Goal: Task Accomplishment & Management: Use online tool/utility

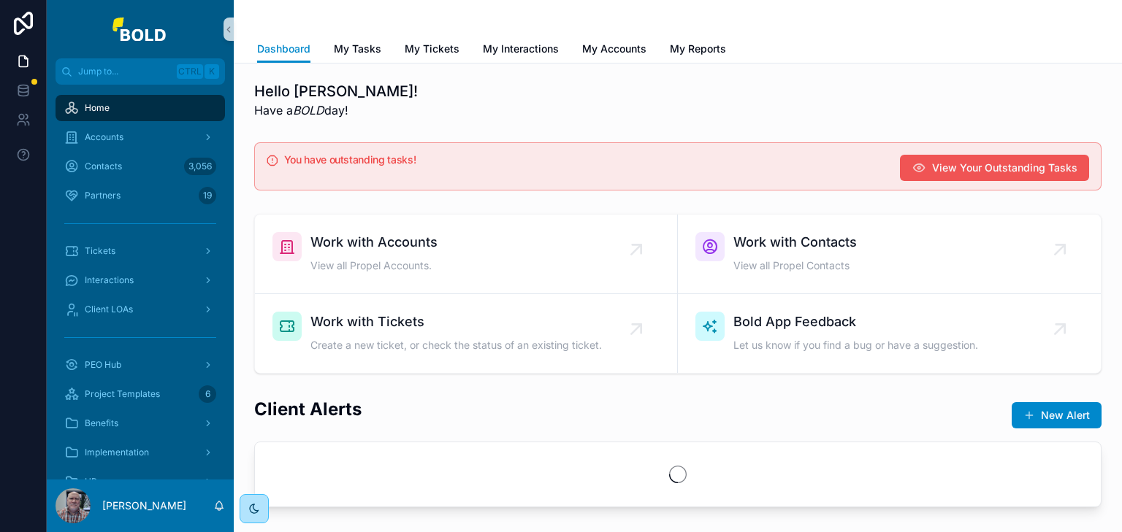
click at [940, 167] on span "View Your Outstanding Tasks" at bounding box center [1004, 168] width 145 height 15
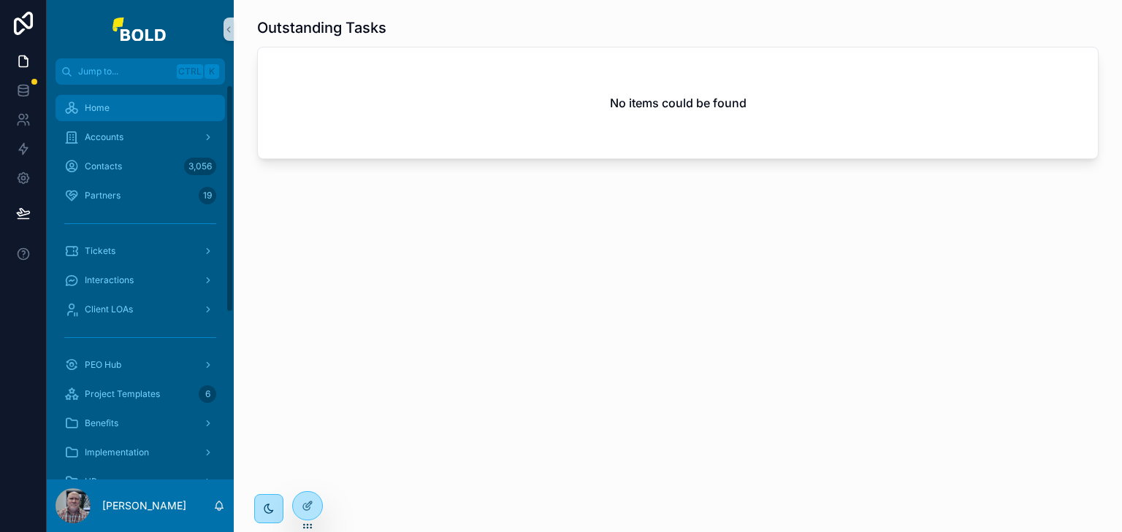
click at [99, 106] on span "Home" at bounding box center [97, 108] width 25 height 12
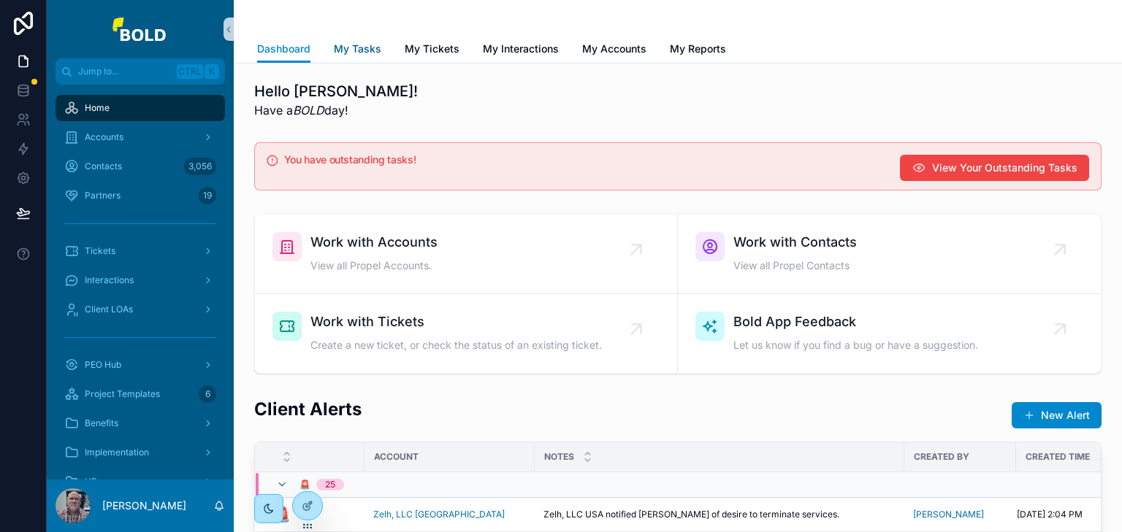
click at [359, 50] on span "My Tasks" at bounding box center [357, 49] width 47 height 15
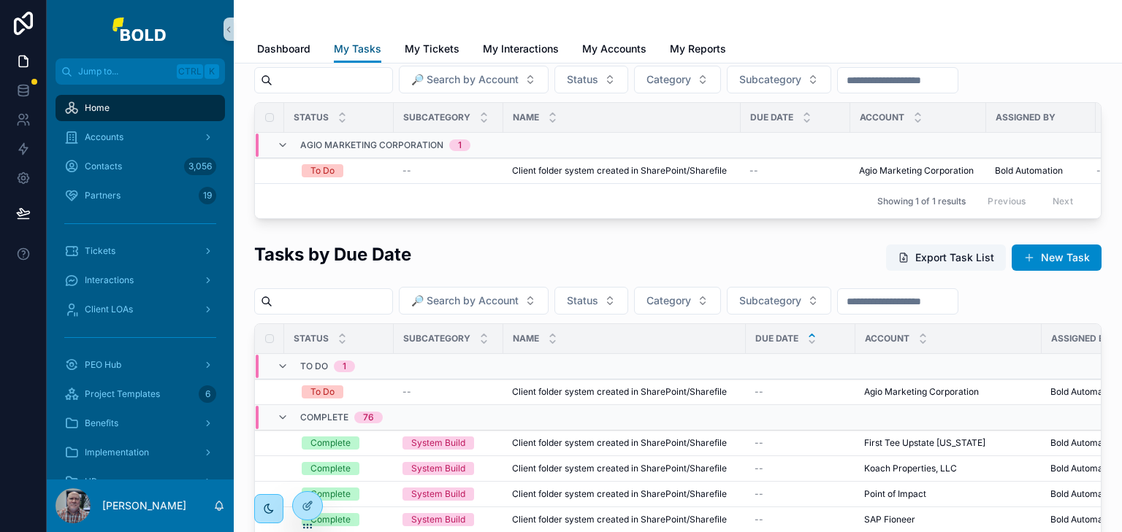
scroll to position [170, 0]
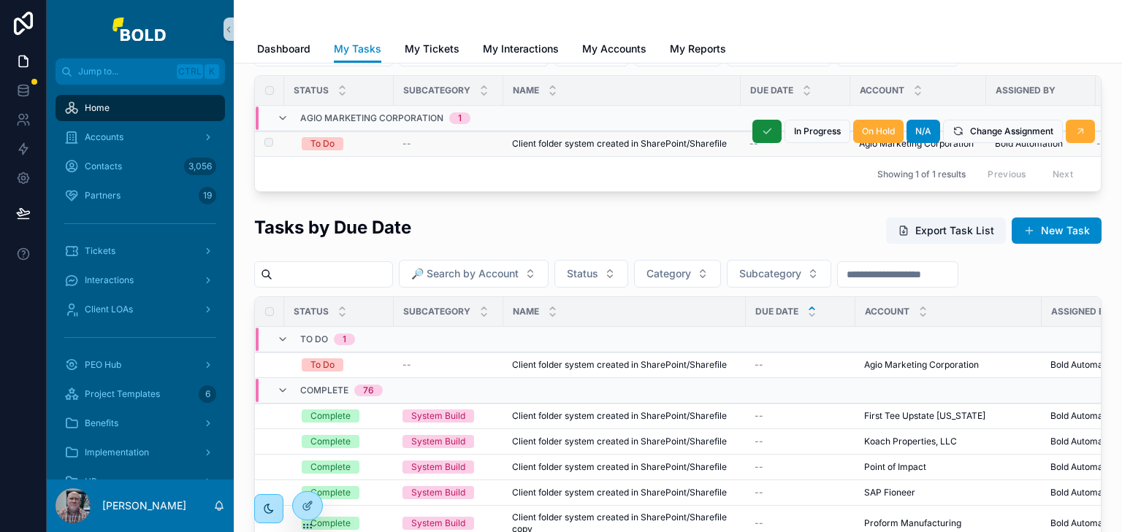
click at [607, 140] on span "Client folder system created in SharePoint/Sharefile" at bounding box center [619, 144] width 215 height 12
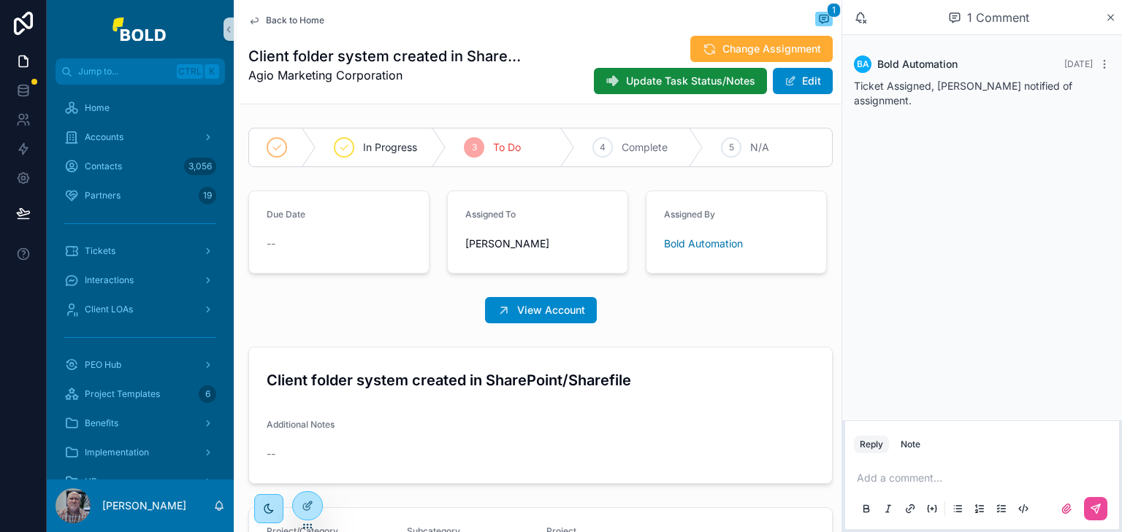
click at [252, 18] on icon "scrollable content" at bounding box center [254, 21] width 12 height 12
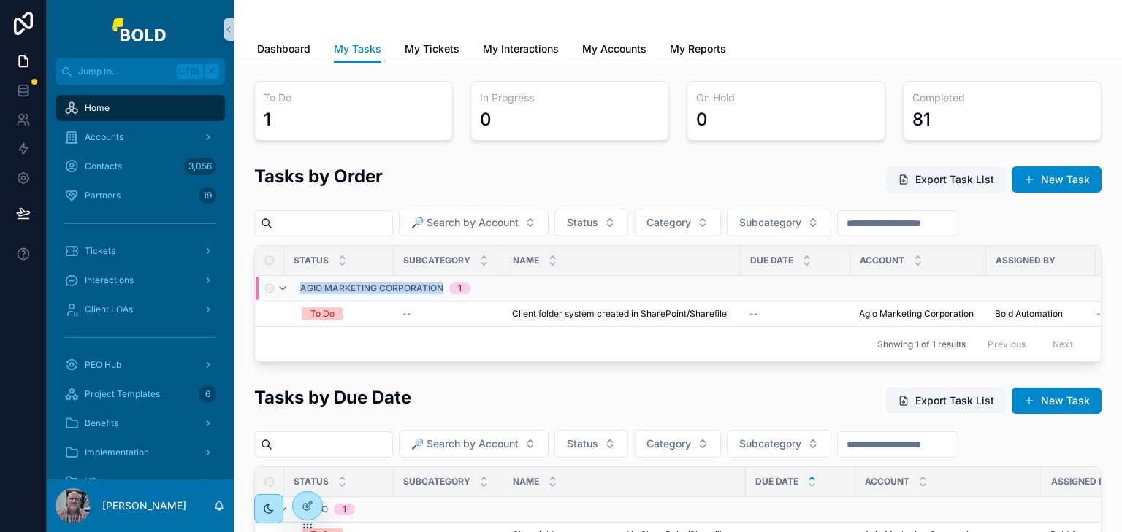
drag, startPoint x: 301, startPoint y: 286, endPoint x: 443, endPoint y: 296, distance: 142.7
click at [443, 296] on div "Agio Marketing Corporation 1" at bounding box center [385, 288] width 170 height 23
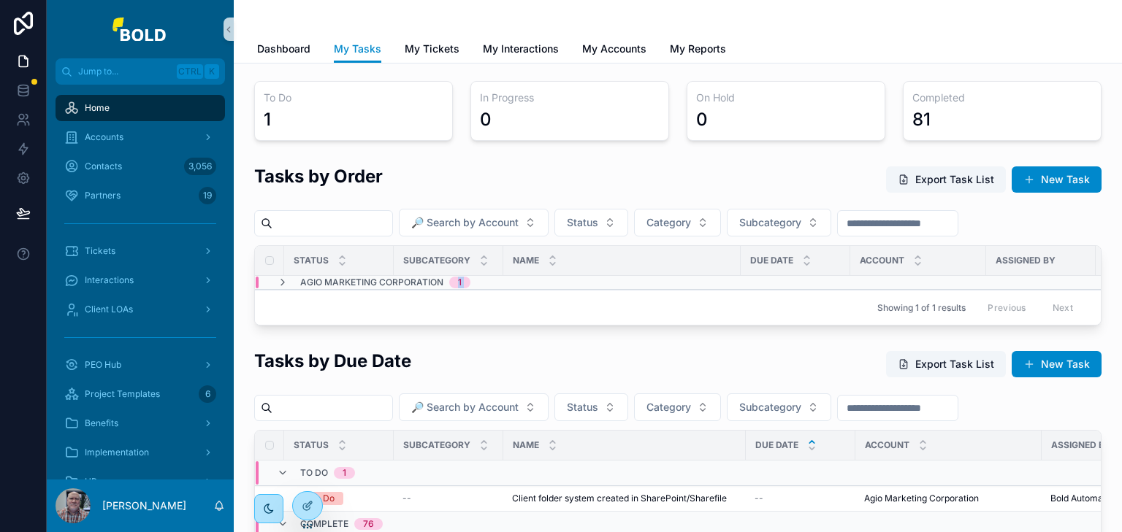
drag, startPoint x: 447, startPoint y: 280, endPoint x: 287, endPoint y: 299, distance: 161.0
click at [292, 290] on div "Status Subcategory Name Due Date Account Assigned By Notes Agio Marketing Corpo…" at bounding box center [678, 285] width 846 height 79
click at [300, 281] on span "Agio Marketing Corporation" at bounding box center [371, 283] width 143 height 12
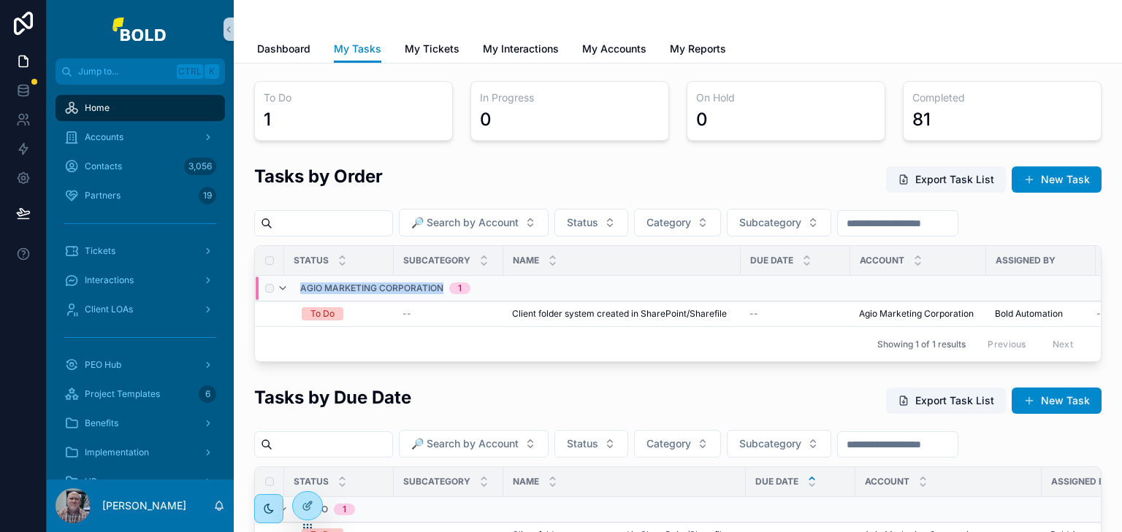
drag, startPoint x: 301, startPoint y: 288, endPoint x: 443, endPoint y: 291, distance: 141.7
click at [443, 291] on div "Agio Marketing Corporation 1" at bounding box center [385, 288] width 170 height 23
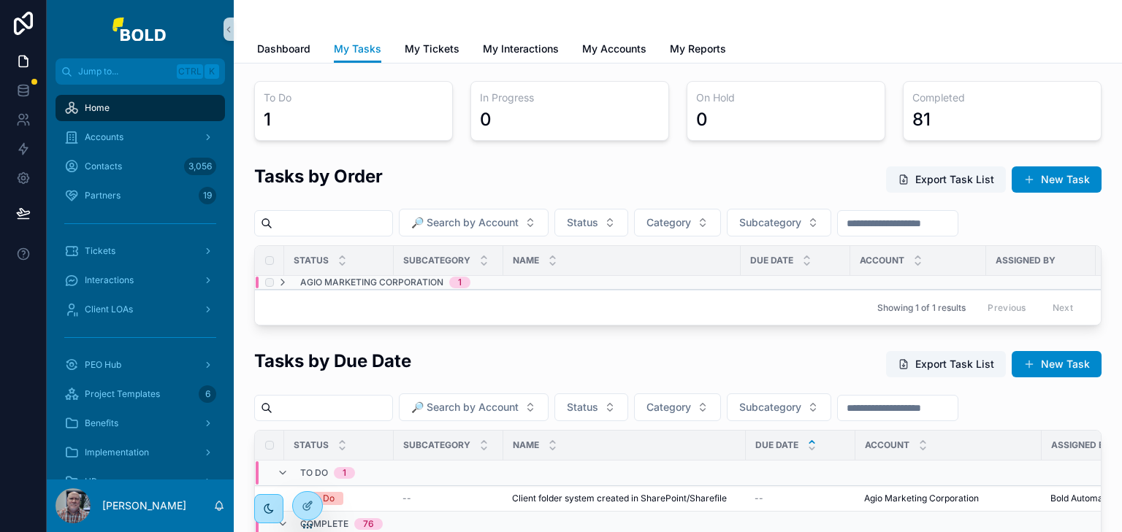
click at [378, 283] on span "Agio Marketing Corporation" at bounding box center [371, 283] width 143 height 12
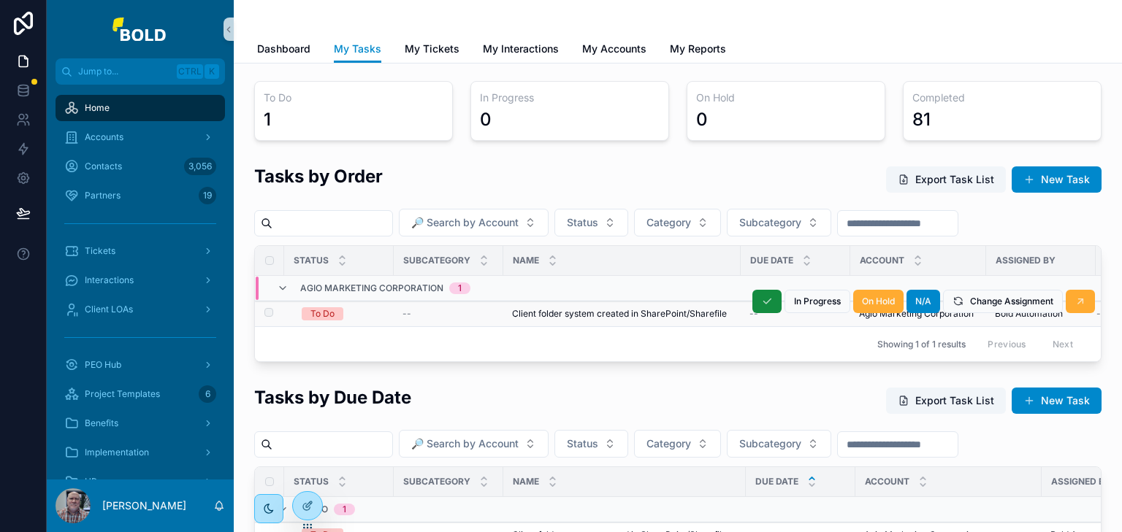
click at [534, 311] on span "Client folder system created in SharePoint/Sharefile" at bounding box center [619, 314] width 215 height 12
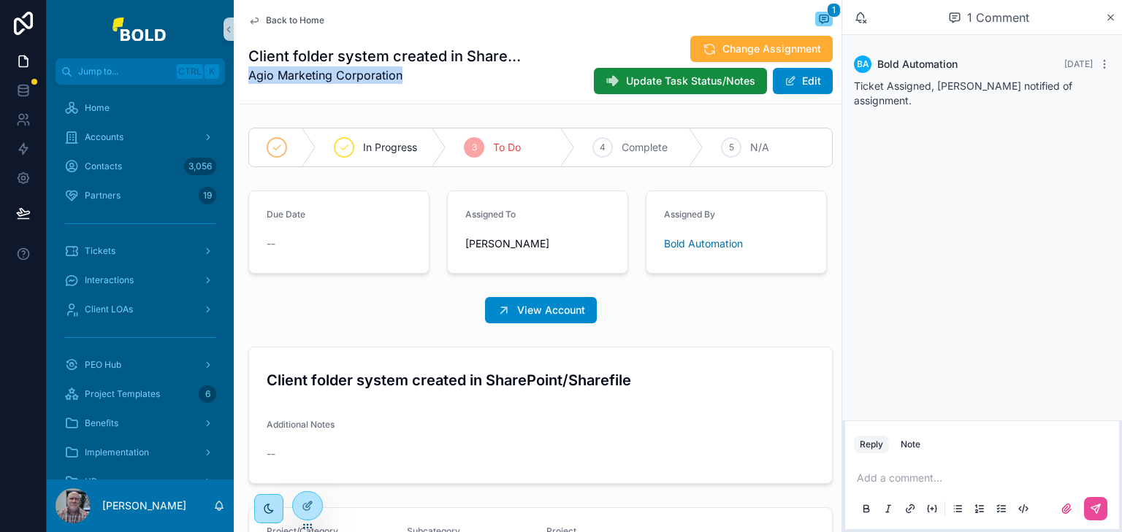
drag, startPoint x: 241, startPoint y: 73, endPoint x: 407, endPoint y: 91, distance: 166.7
click at [408, 90] on div "Back to Home 1 Client folder system created in SharePoint/Sharefile Agio Market…" at bounding box center [541, 52] width 602 height 104
copy span "Agio Marketing Corporation"
